Goal: Task Accomplishment & Management: Manage account settings

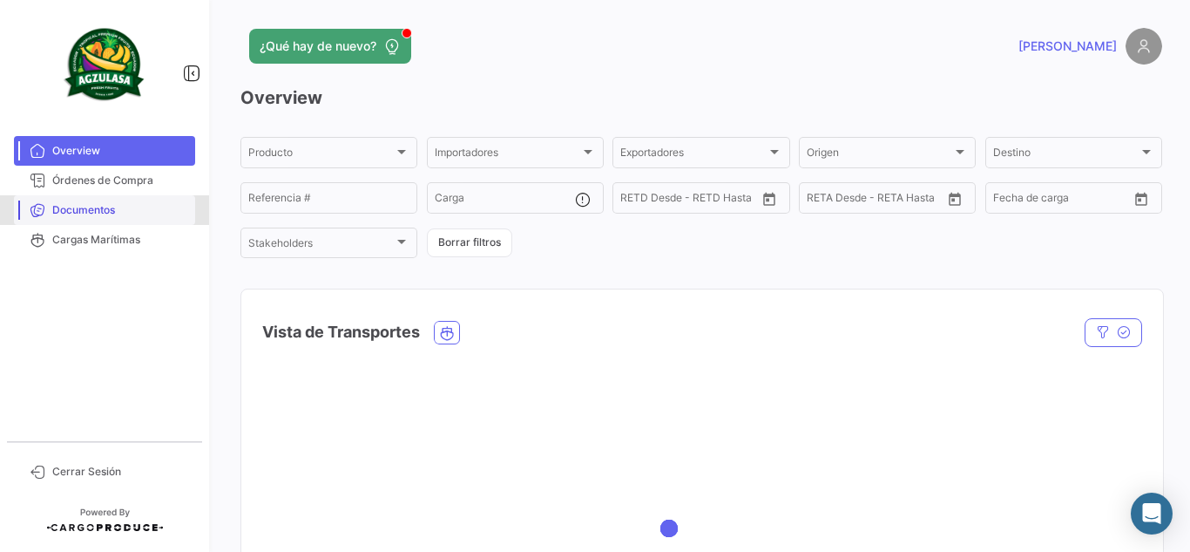
click at [168, 211] on span "Documentos" at bounding box center [120, 210] width 136 height 16
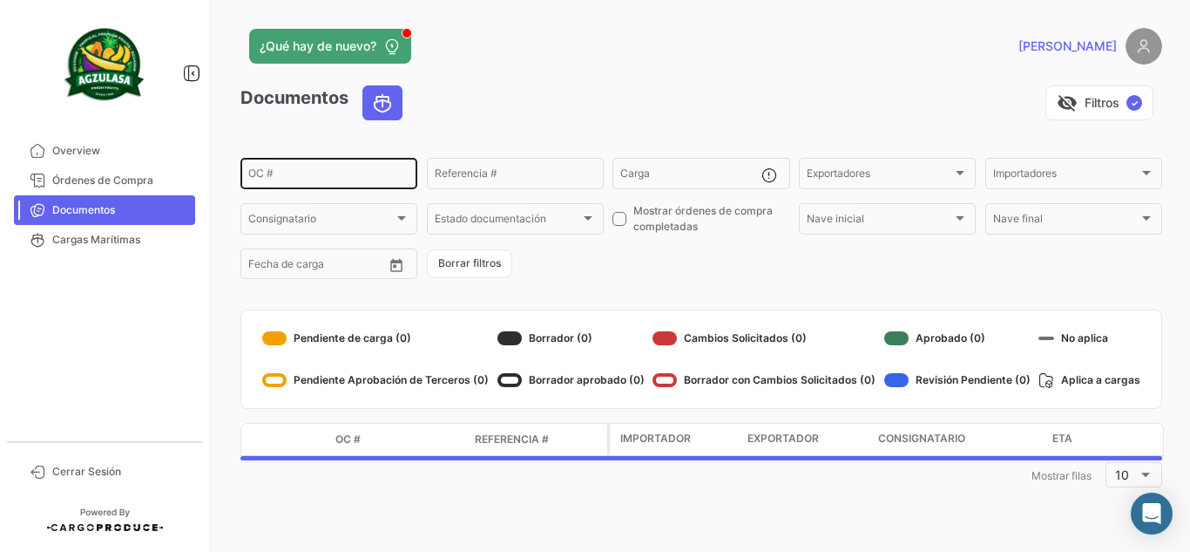
click at [285, 167] on div "OC #" at bounding box center [328, 172] width 161 height 34
click at [293, 179] on input "OC #" at bounding box center [328, 176] width 161 height 12
paste input "26415646"
type input "26415646"
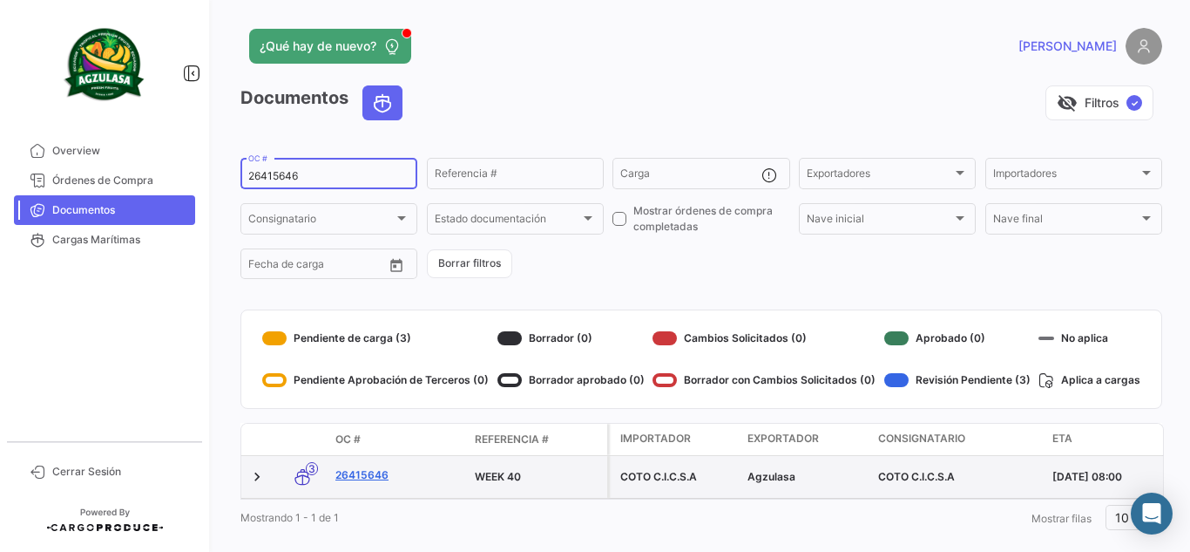
click at [379, 474] on link "26415646" at bounding box center [397, 475] width 125 height 16
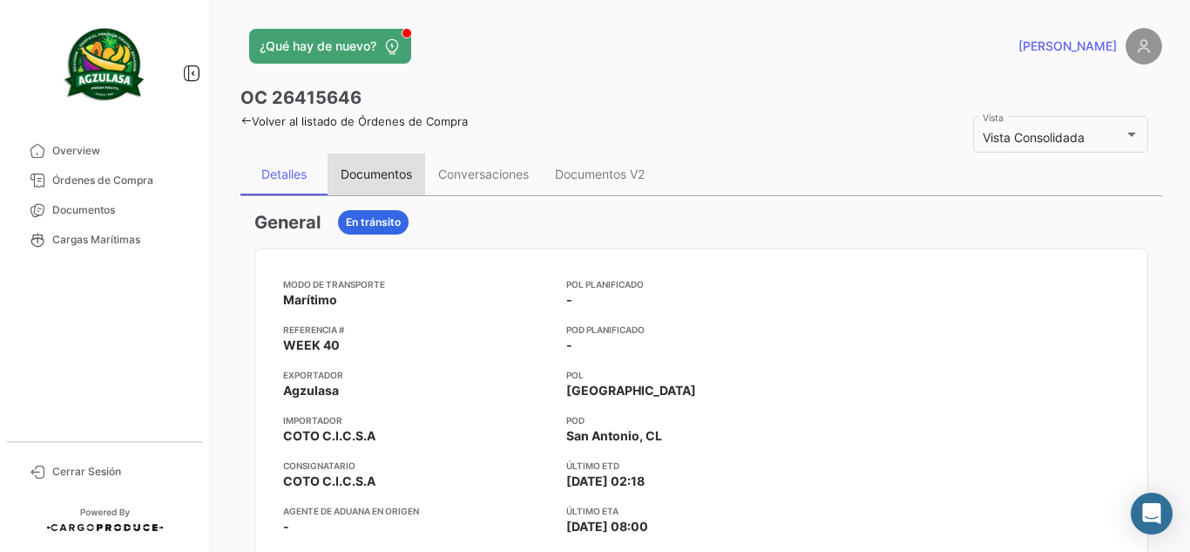
click at [373, 171] on div "Documentos" at bounding box center [376, 173] width 71 height 15
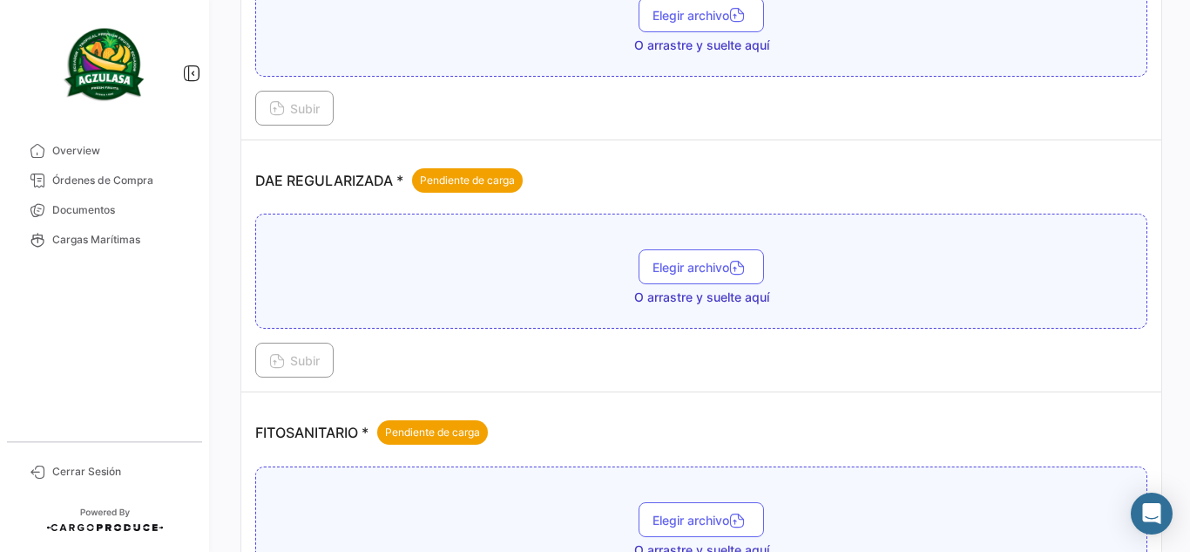
scroll to position [1307, 0]
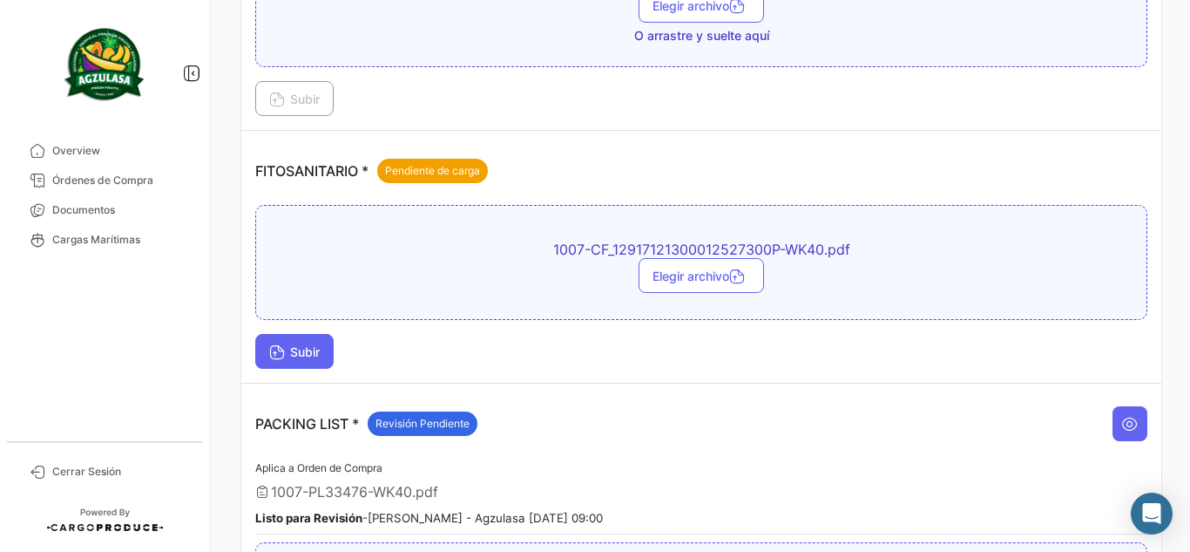
click at [312, 335] on button "Subir" at bounding box center [294, 351] width 78 height 35
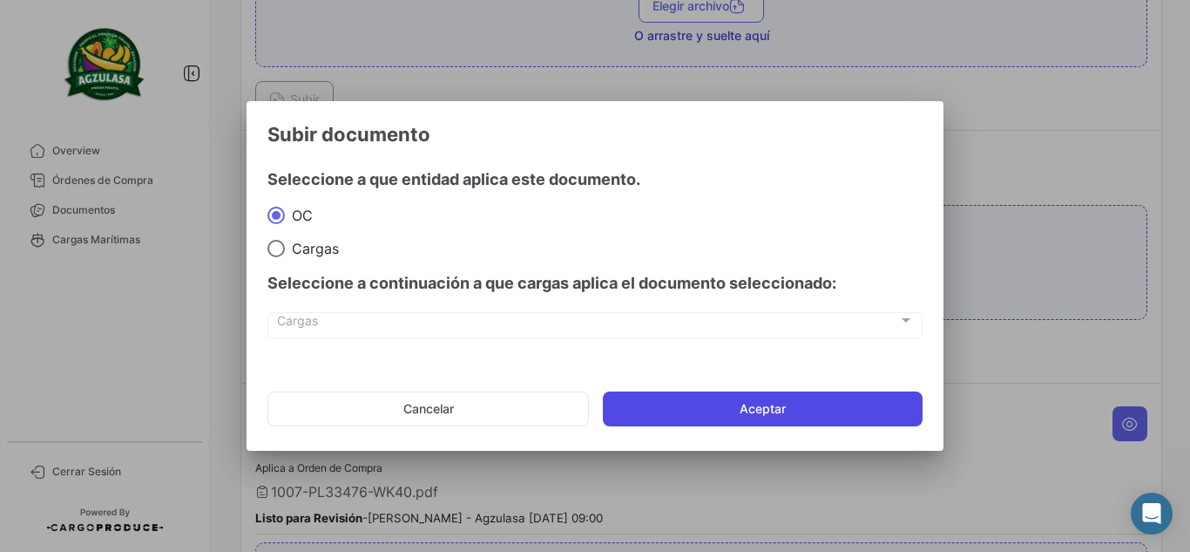
click at [828, 413] on button "Aceptar" at bounding box center [763, 408] width 320 height 35
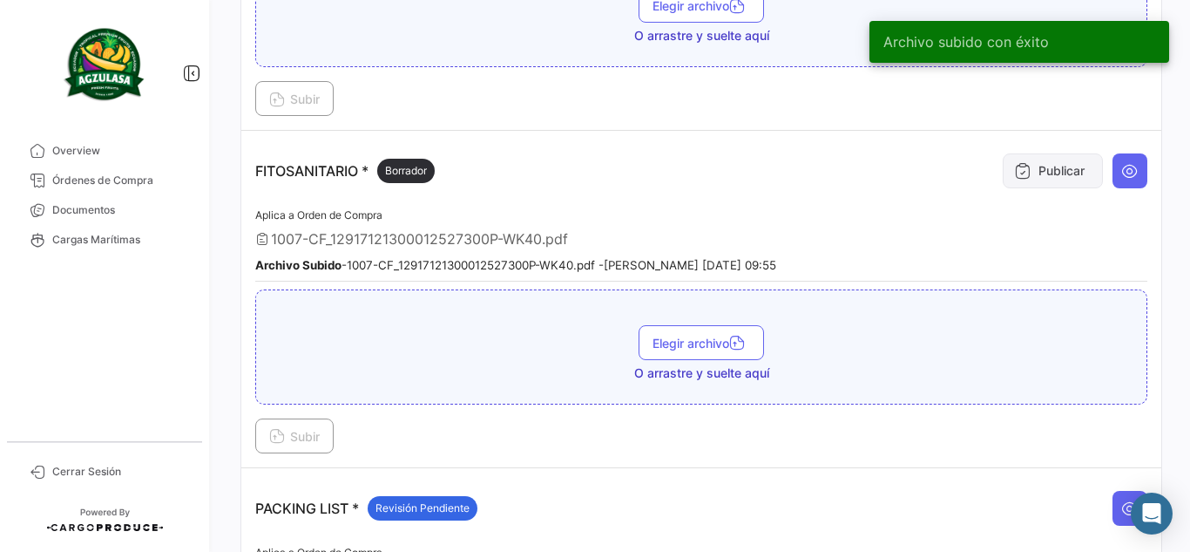
click at [1082, 166] on button "Publicar" at bounding box center [1053, 170] width 100 height 35
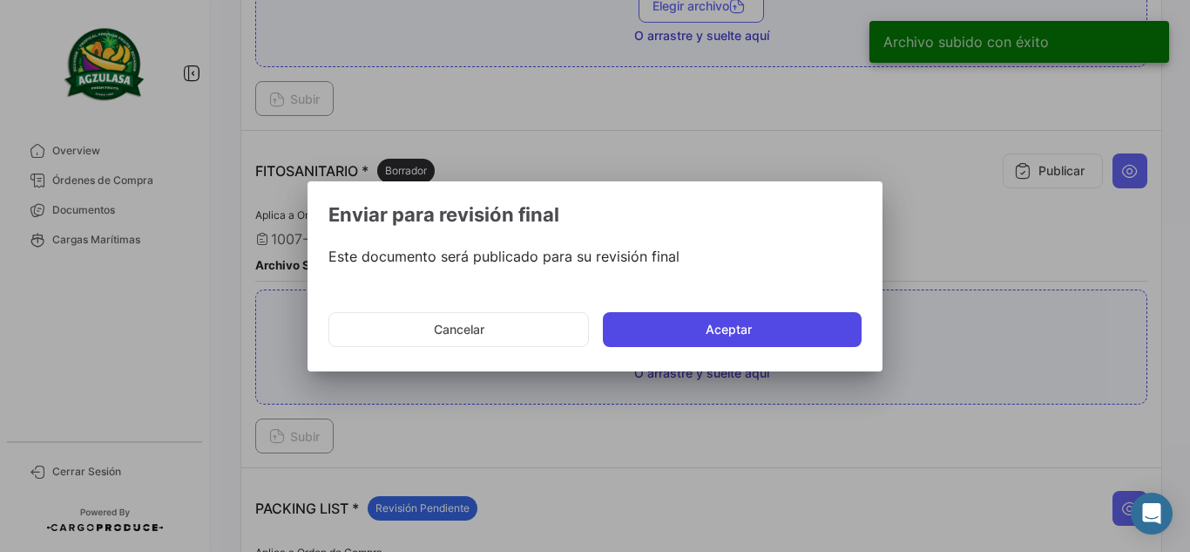
click at [779, 328] on button "Aceptar" at bounding box center [732, 329] width 259 height 35
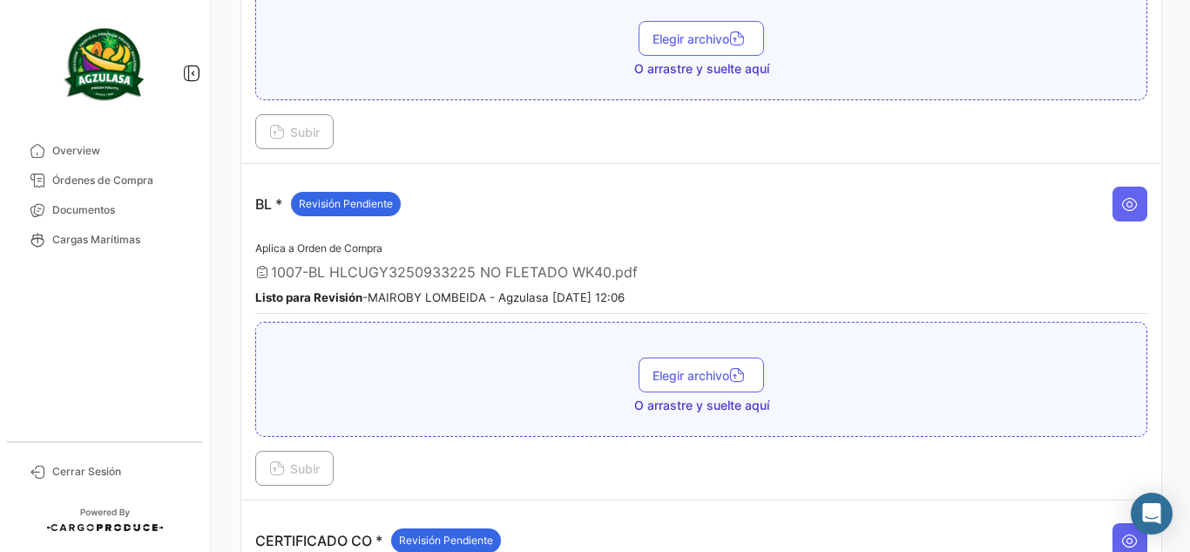
scroll to position [174, 0]
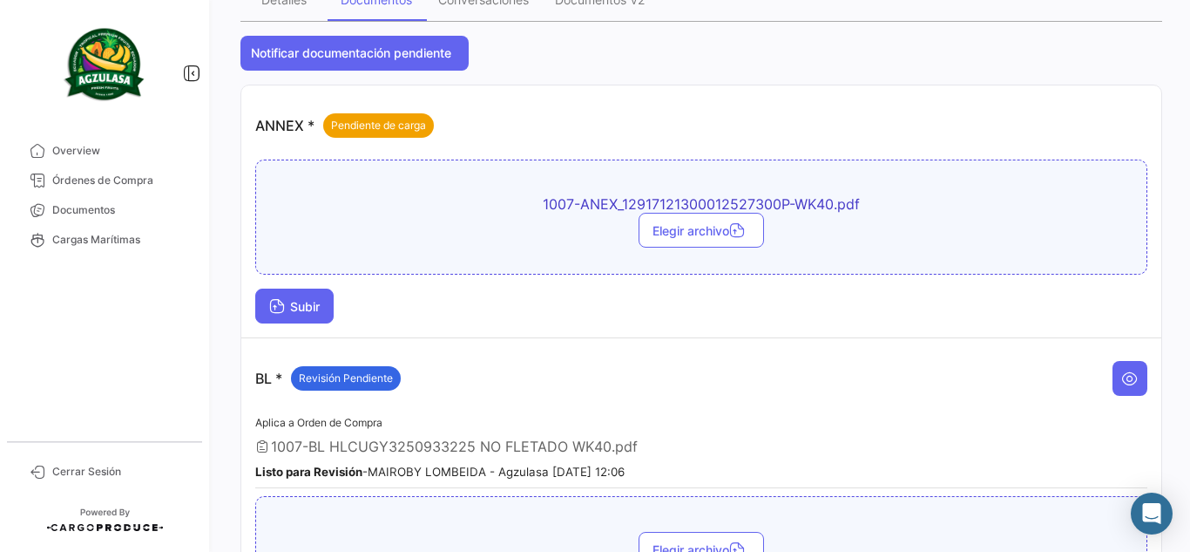
click at [320, 298] on button "Subir" at bounding box center [294, 305] width 78 height 35
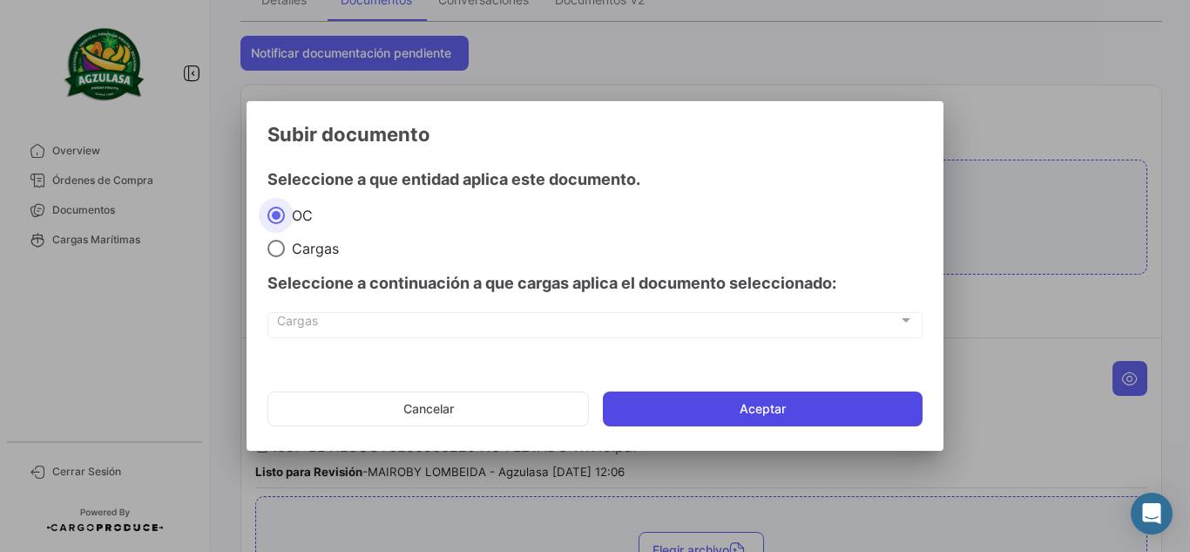
click at [690, 392] on button "Aceptar" at bounding box center [763, 408] width 320 height 35
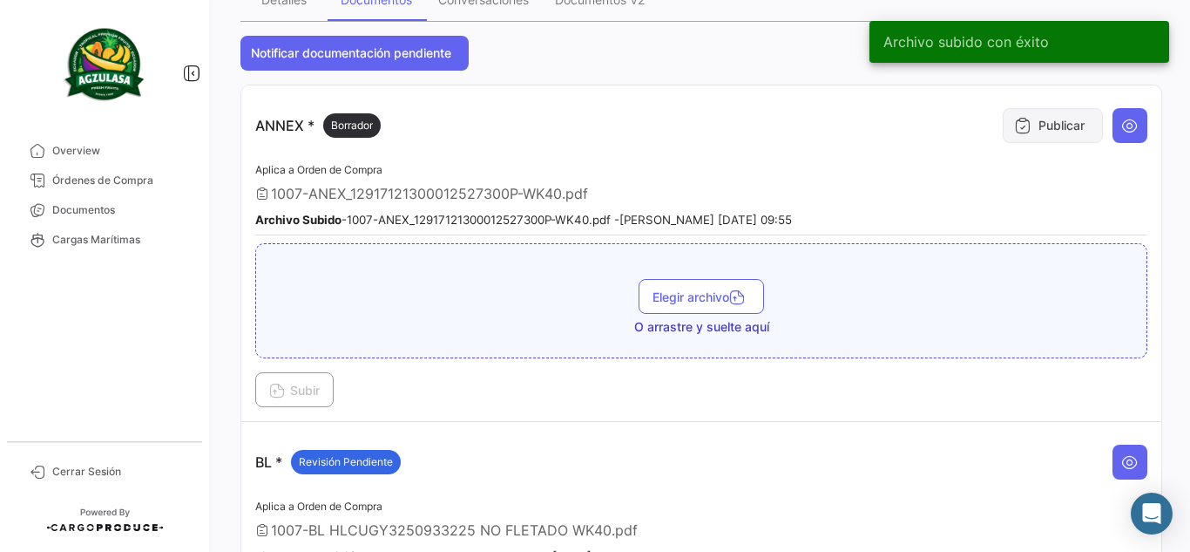
click at [1040, 134] on button "Publicar" at bounding box center [1053, 125] width 100 height 35
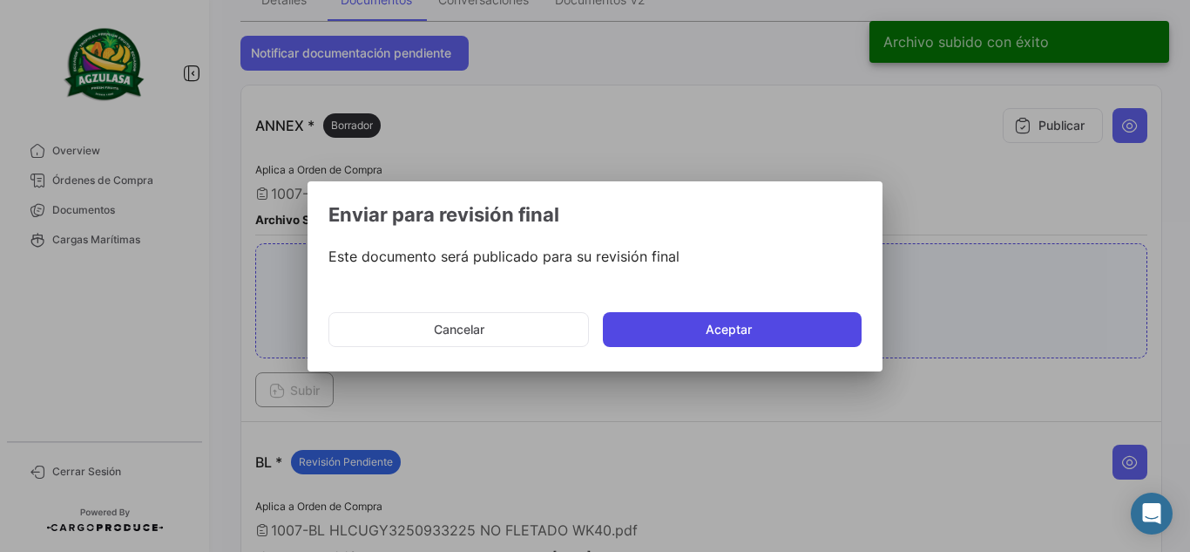
click at [647, 341] on button "Aceptar" at bounding box center [732, 329] width 259 height 35
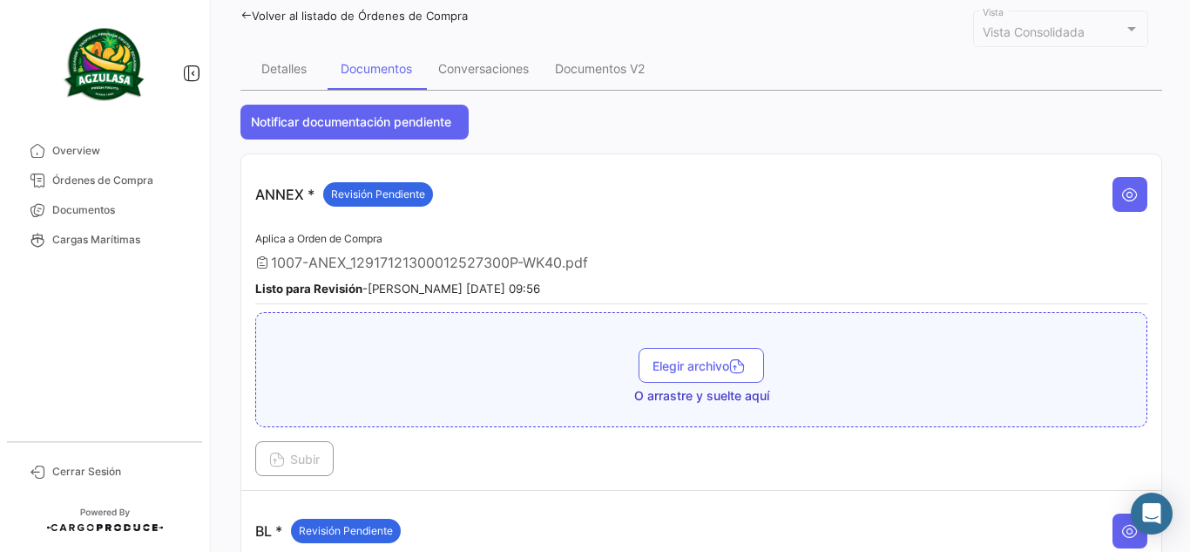
scroll to position [0, 0]
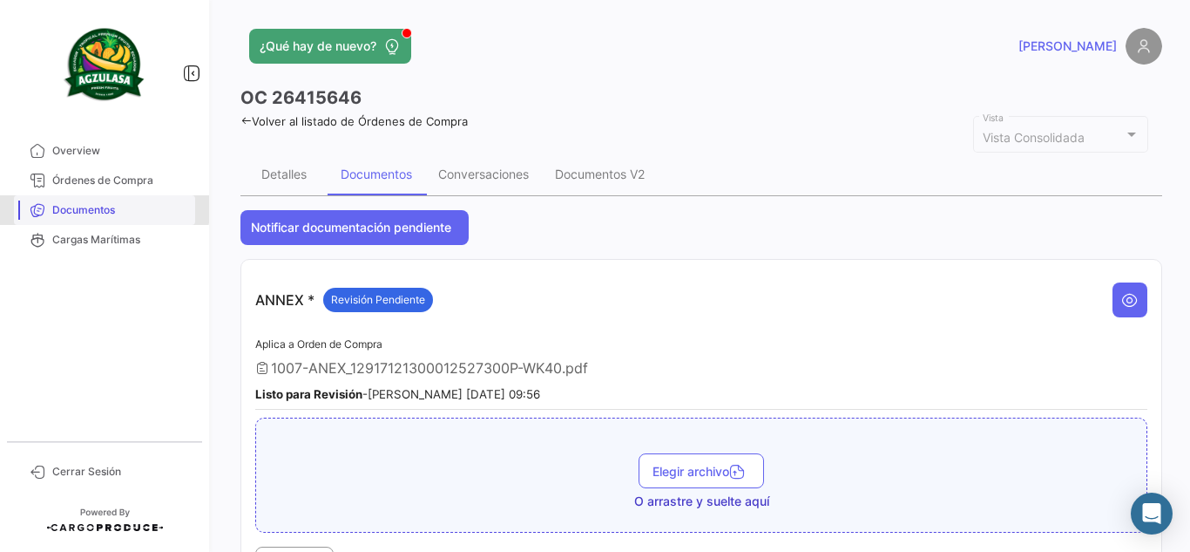
click at [71, 202] on link "Documentos" at bounding box center [104, 210] width 181 height 30
